Goal: Task Accomplishment & Management: Manage account settings

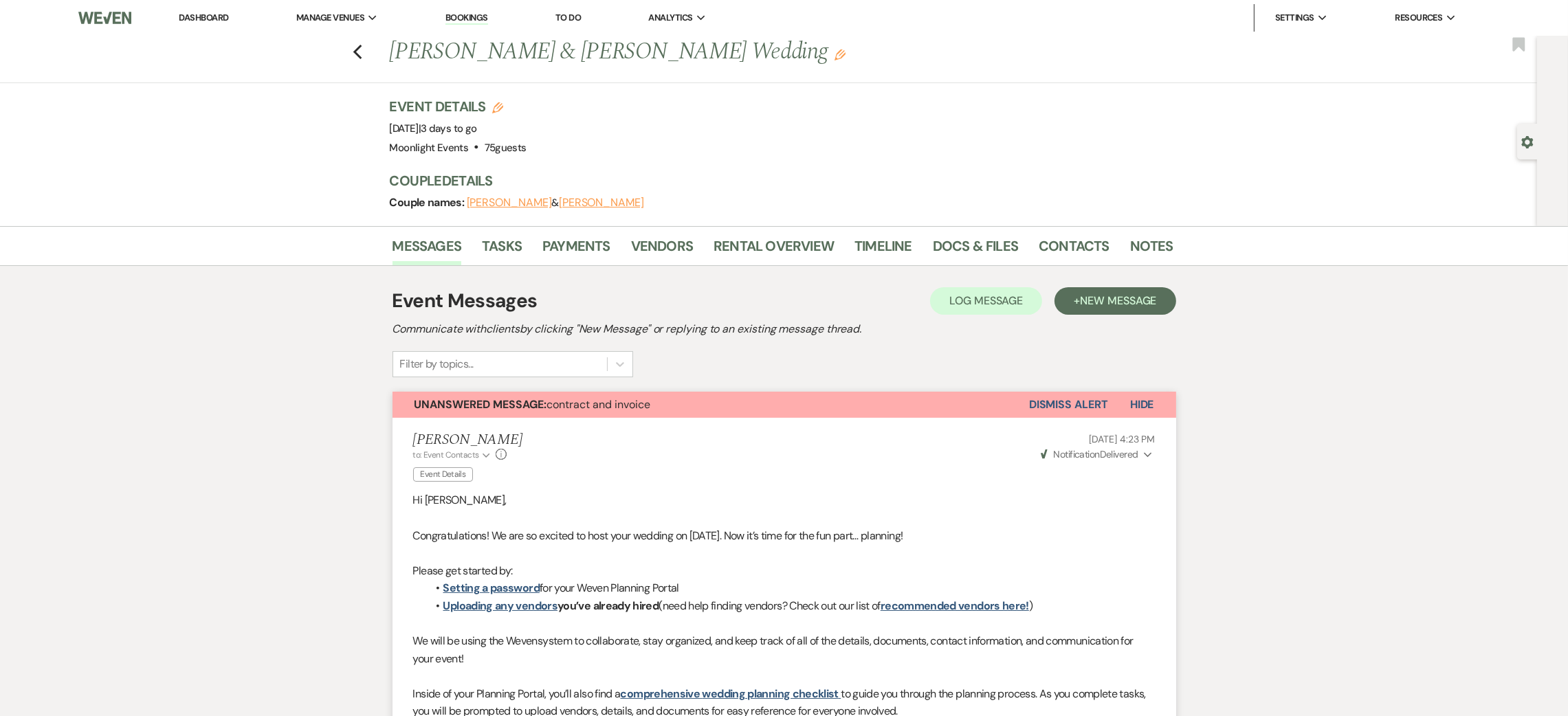
click at [374, 58] on div "Previous [PERSON_NAME] & [PERSON_NAME] Wedding Edit Bookmark" at bounding box center [765, 59] width 1544 height 47
click at [372, 58] on div "Previous [PERSON_NAME] & [PERSON_NAME] Wedding Edit Bookmark" at bounding box center [765, 59] width 1544 height 47
click at [363, 53] on icon "Previous" at bounding box center [358, 52] width 11 height 16
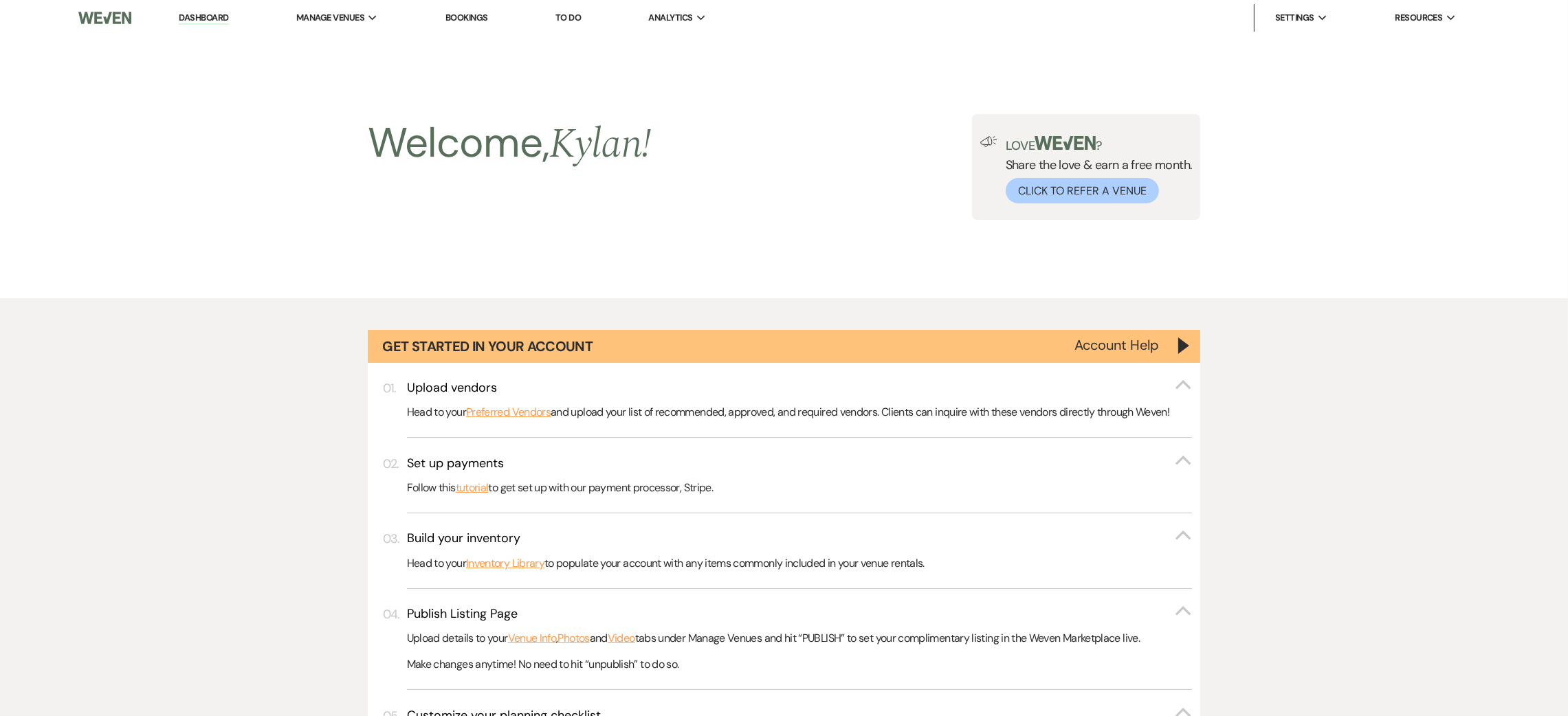
scroll to position [1174, 0]
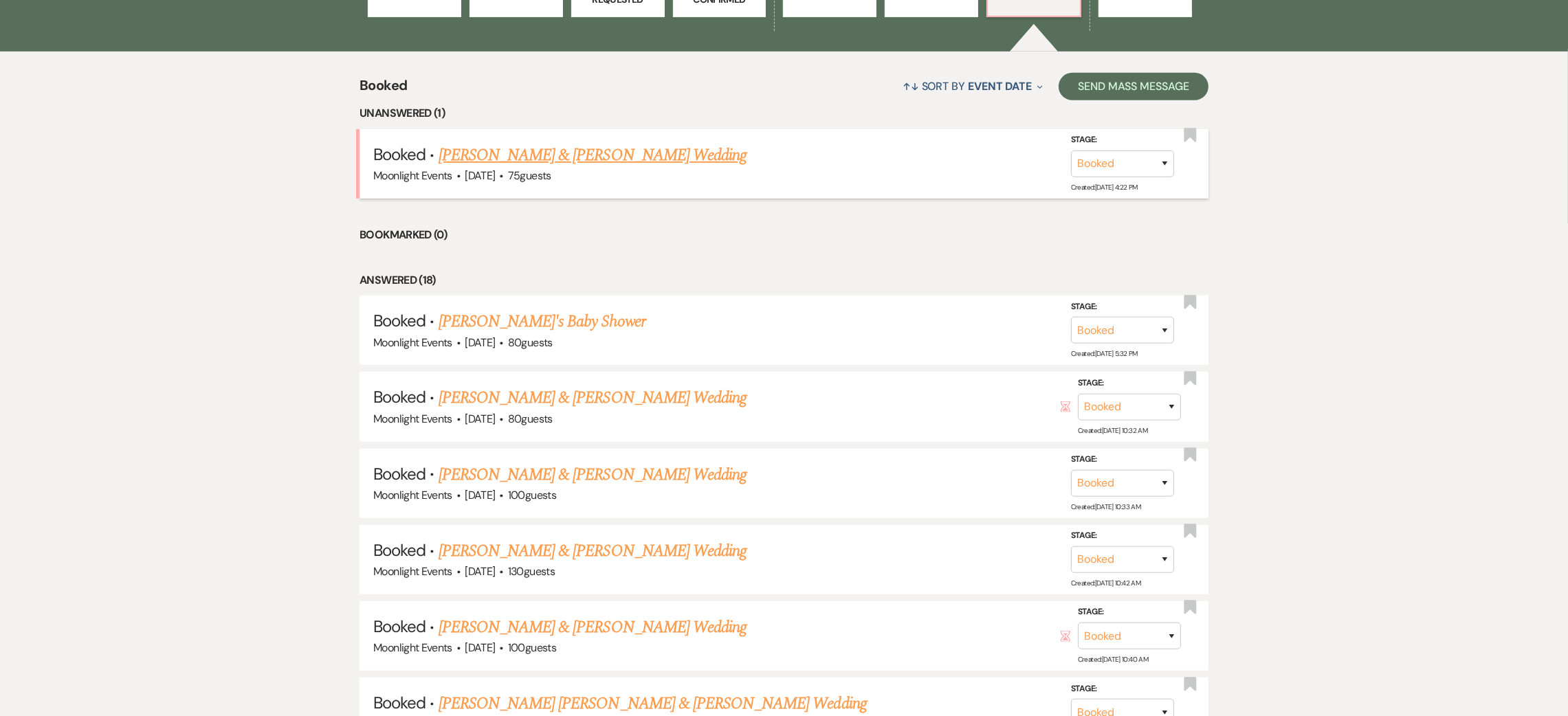
click at [546, 168] on div "Moonlight Events · [DATE] · 75 guests" at bounding box center [783, 176] width 821 height 18
click at [550, 161] on link "[PERSON_NAME] & [PERSON_NAME] Wedding" at bounding box center [593, 155] width 308 height 25
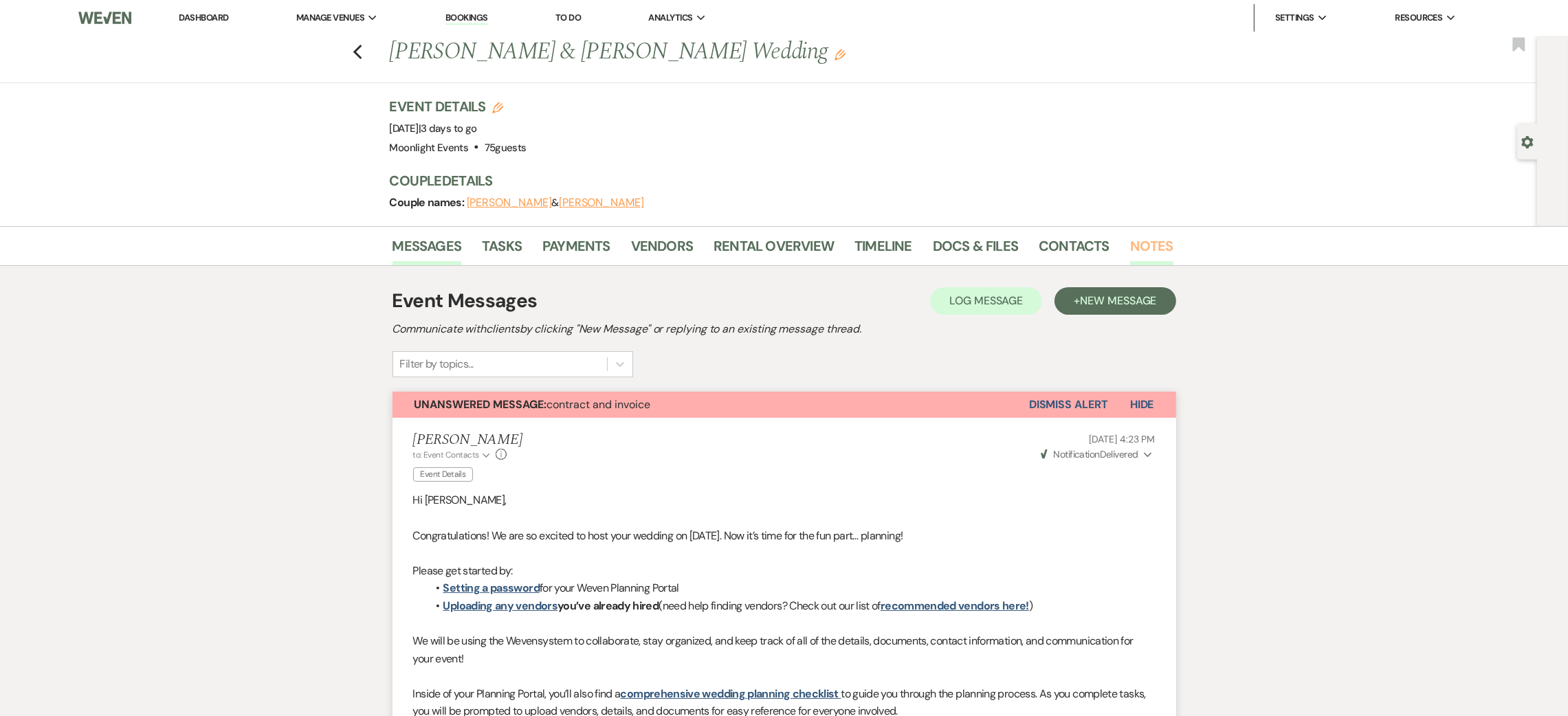
click at [1143, 237] on link "Notes" at bounding box center [1151, 250] width 43 height 30
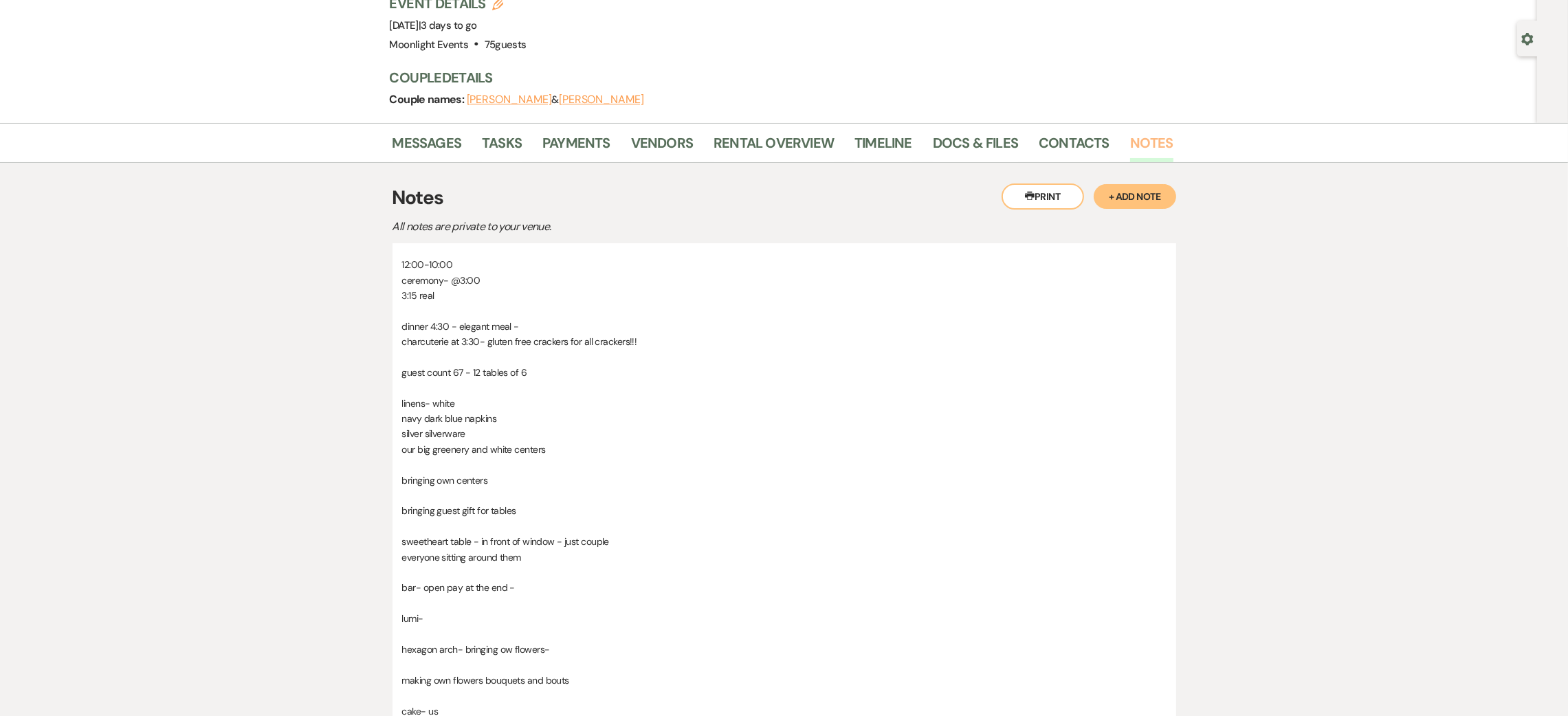
scroll to position [206, 0]
